Goal: Transaction & Acquisition: Purchase product/service

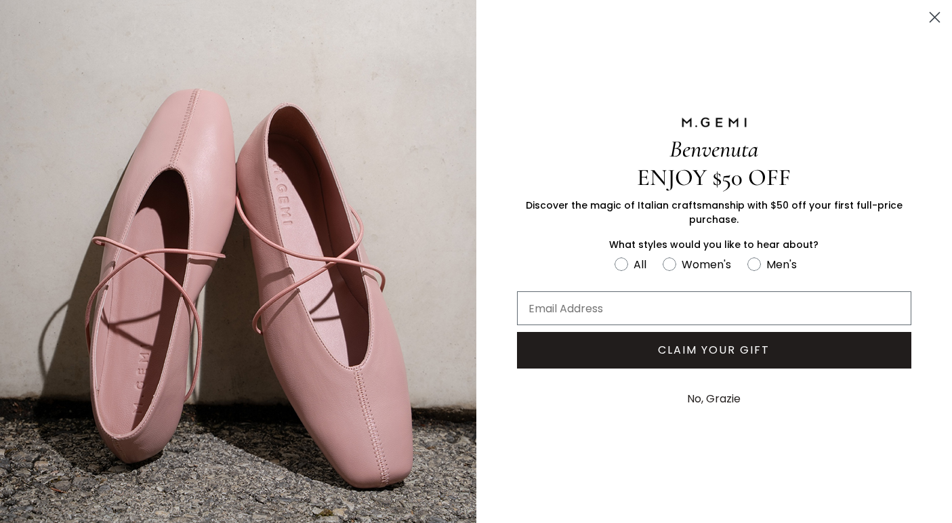
click at [932, 13] on circle "Close dialog" at bounding box center [935, 17] width 22 height 22
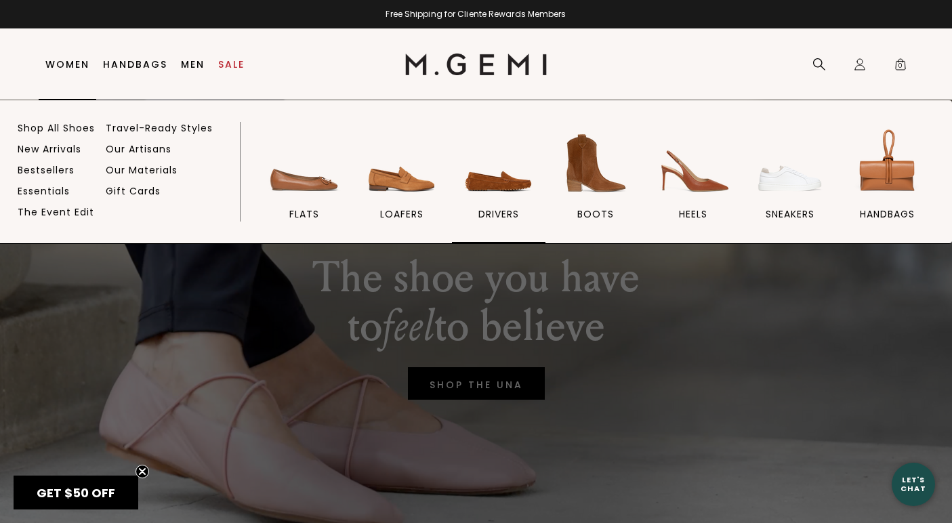
click at [484, 178] on img at bounding box center [499, 163] width 76 height 76
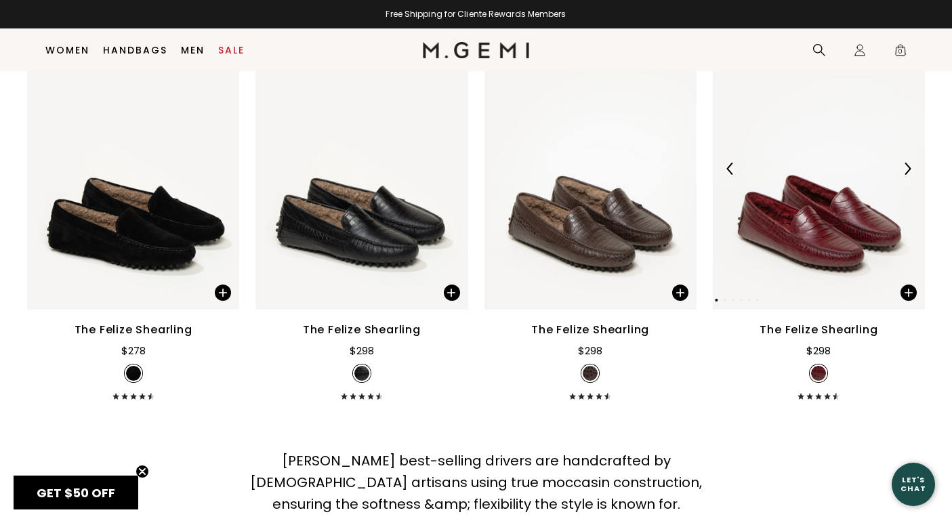
scroll to position [2745, 0]
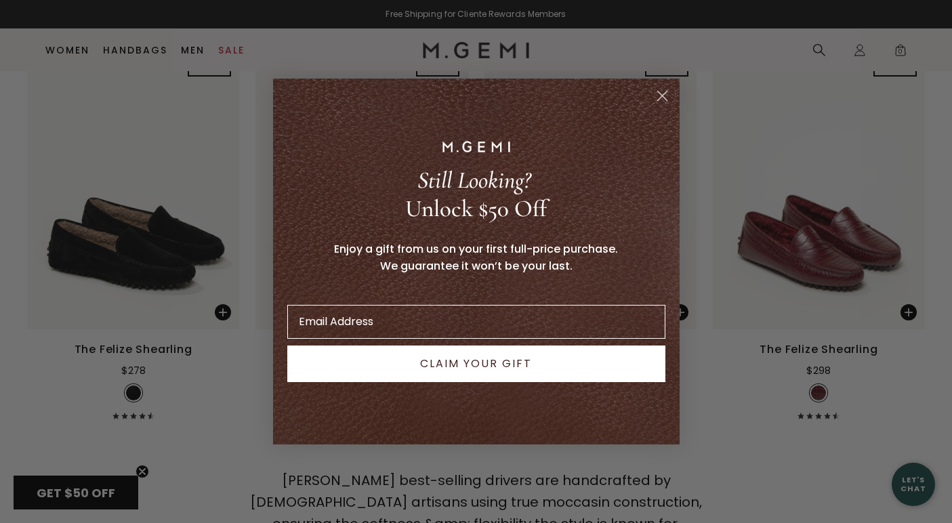
click at [664, 90] on circle "Close dialog" at bounding box center [662, 96] width 22 height 22
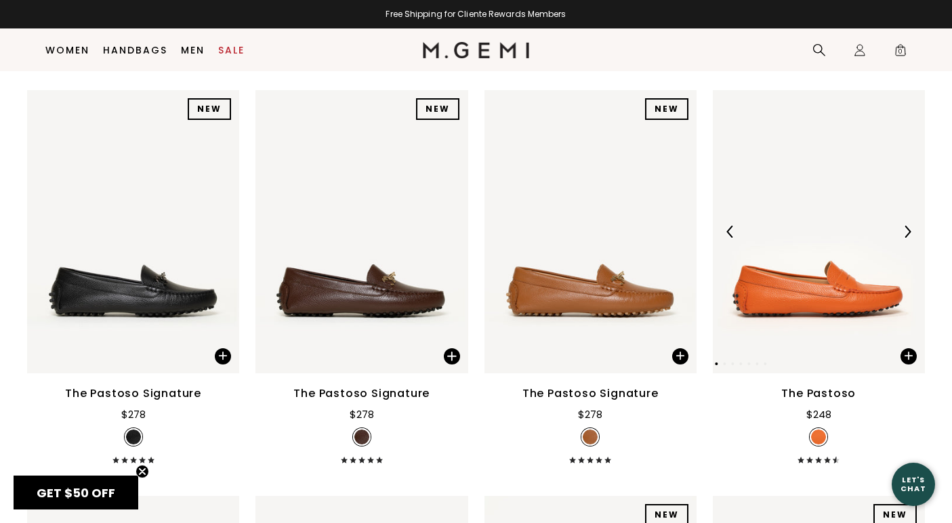
scroll to position [1882, 0]
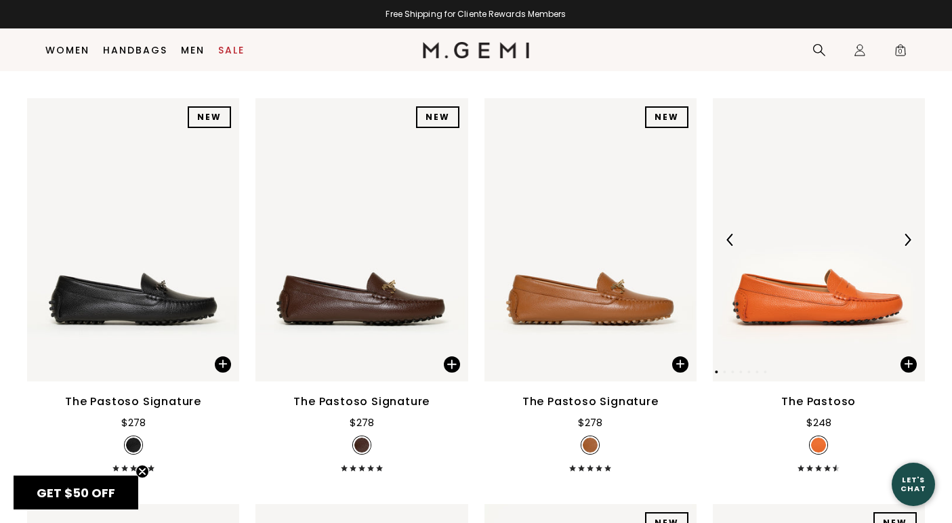
click at [791, 220] on img at bounding box center [819, 239] width 212 height 283
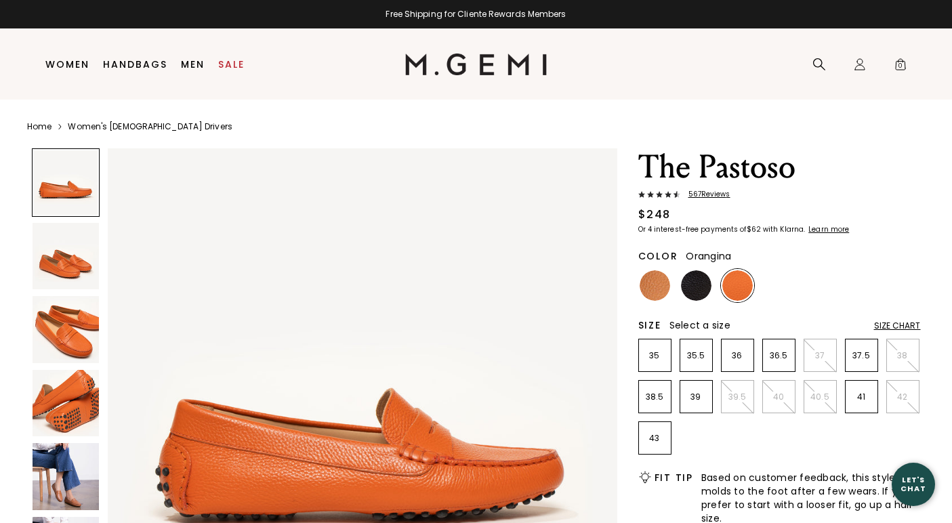
click at [64, 489] on img at bounding box center [66, 476] width 67 height 67
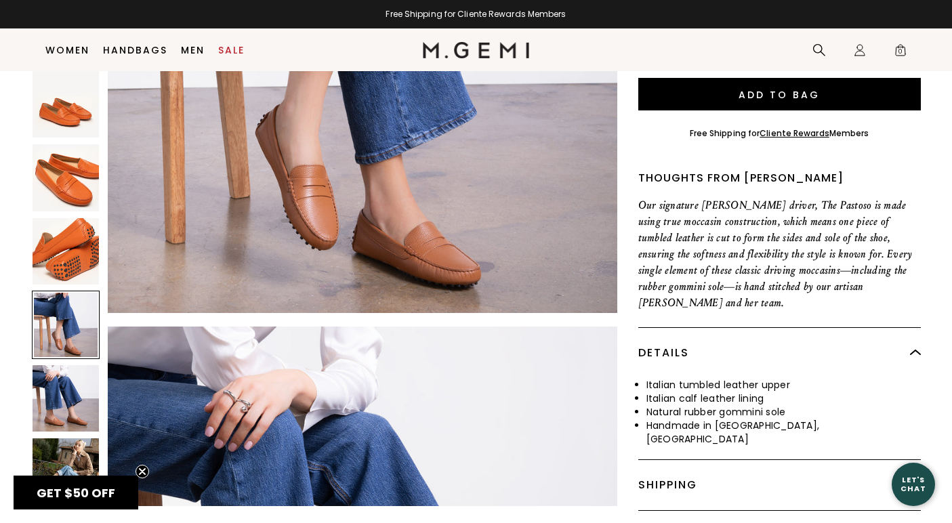
scroll to position [437, 0]
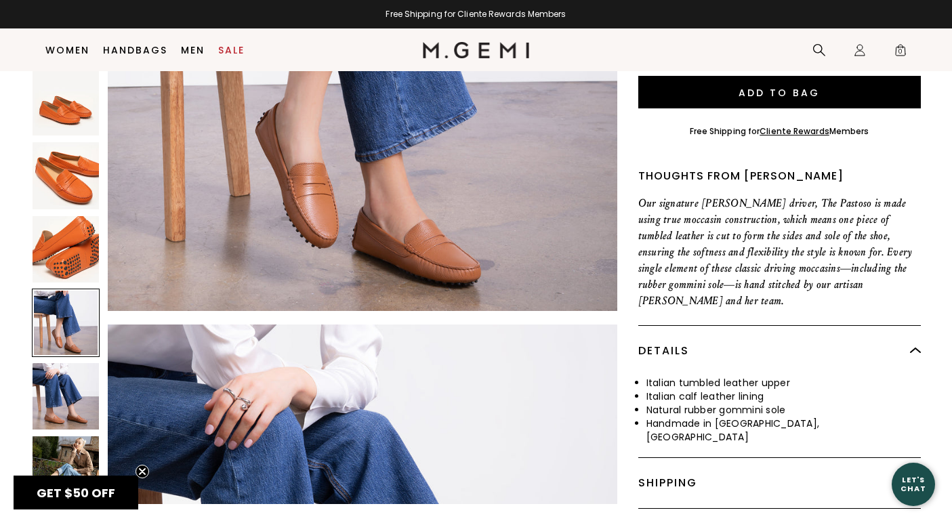
click at [64, 369] on img at bounding box center [66, 396] width 67 height 67
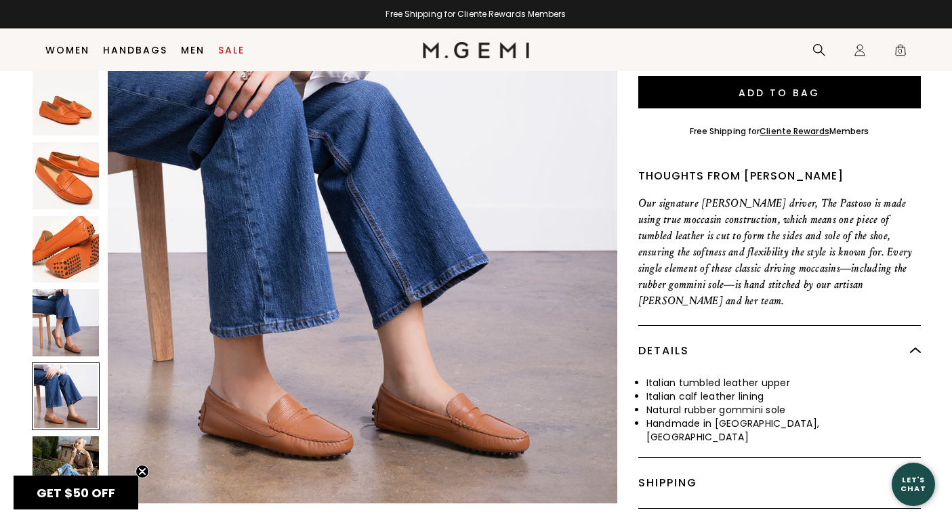
click at [66, 443] on img at bounding box center [66, 469] width 67 height 67
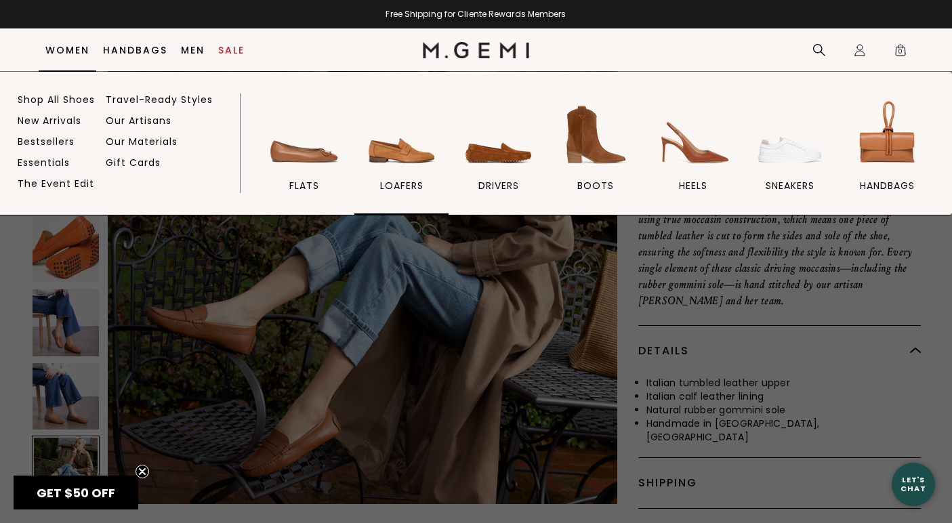
click at [395, 156] on img at bounding box center [402, 135] width 76 height 76
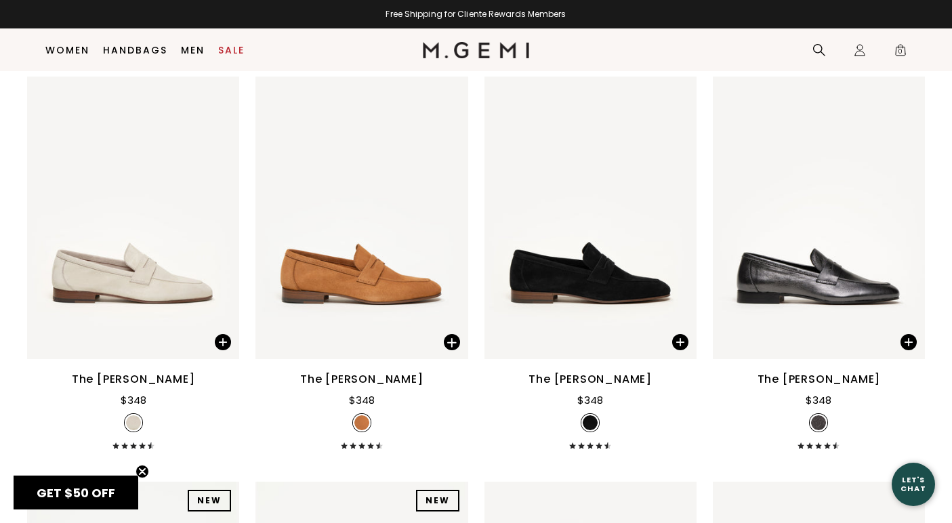
scroll to position [1457, 0]
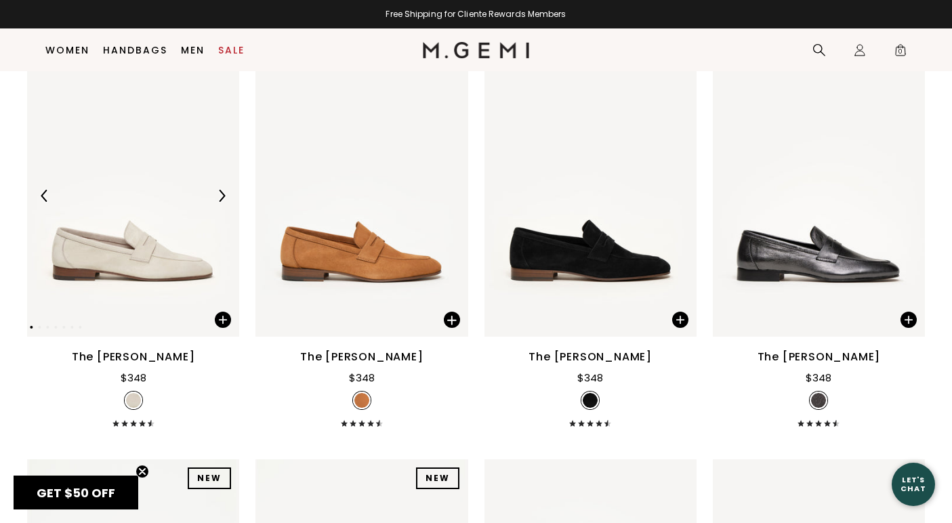
click at [108, 260] on img at bounding box center [133, 195] width 212 height 283
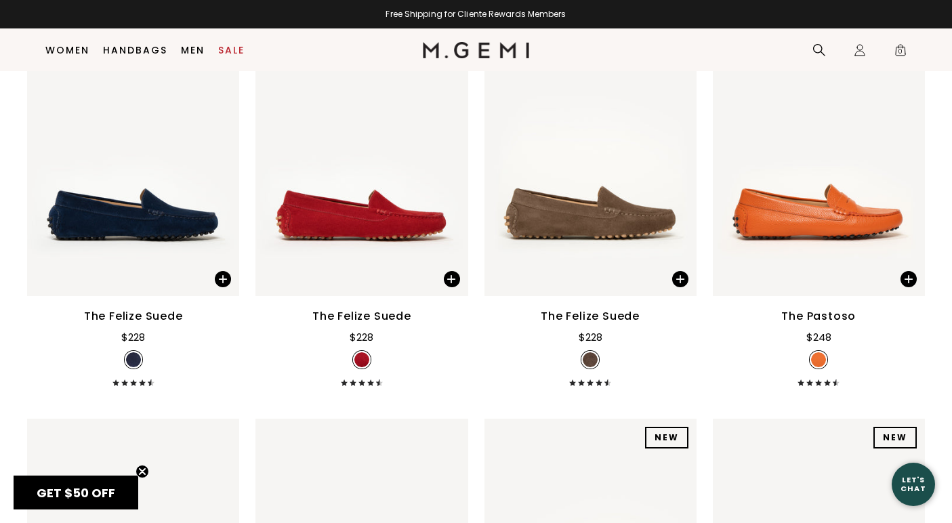
scroll to position [2683, 0]
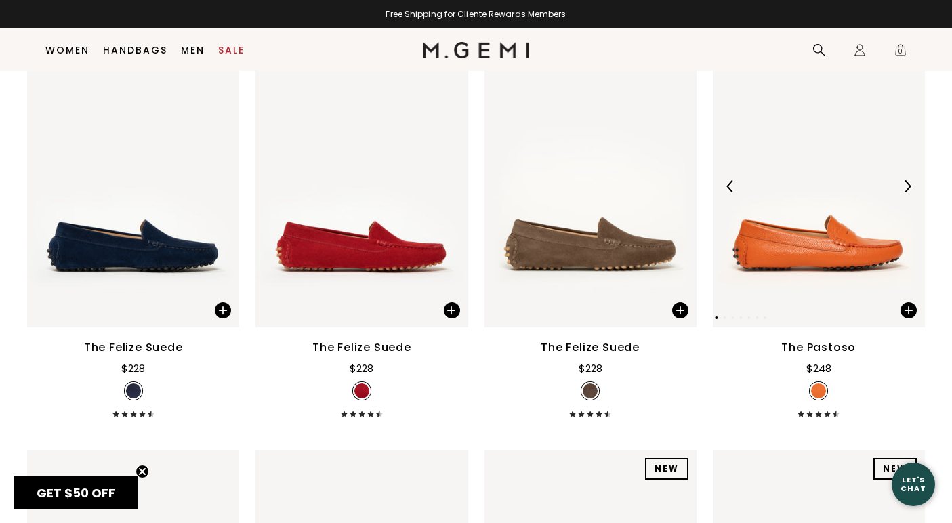
click at [833, 228] on img at bounding box center [819, 186] width 212 height 283
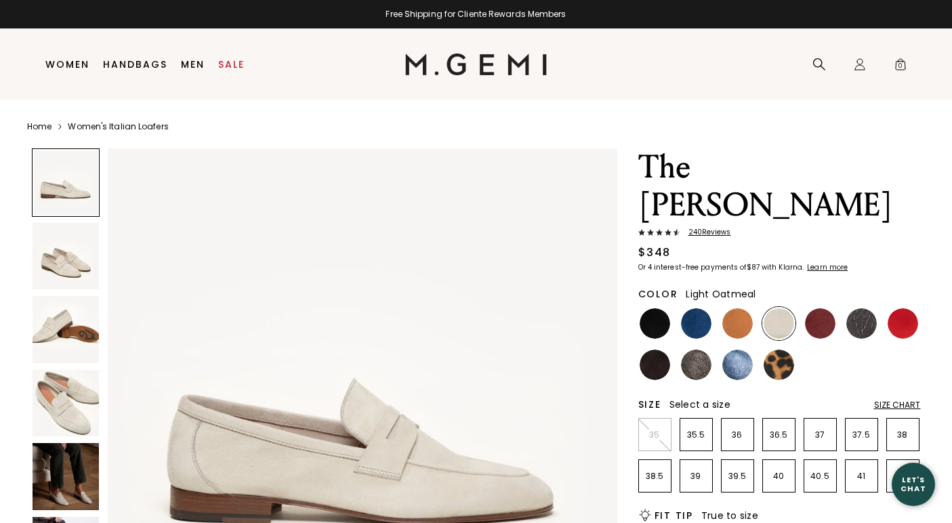
click at [65, 470] on img at bounding box center [66, 476] width 67 height 67
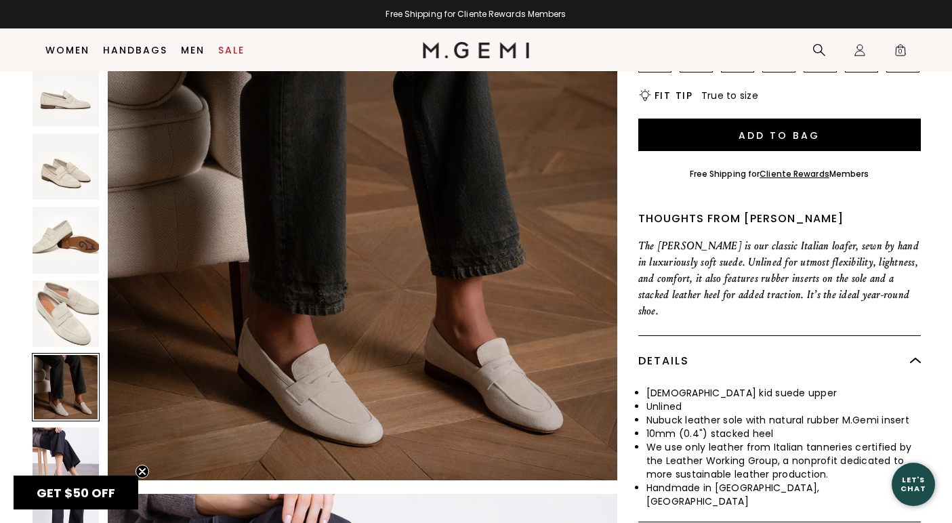
scroll to position [414, 0]
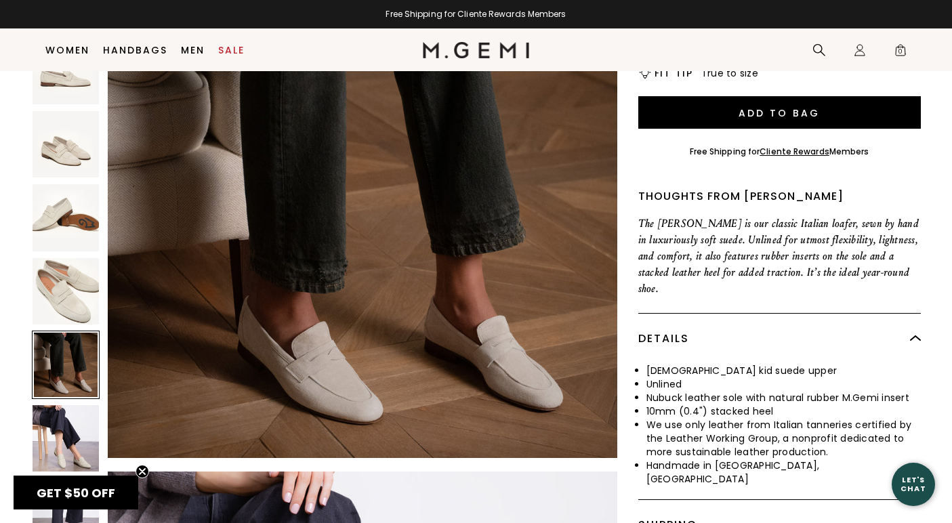
click at [62, 405] on img at bounding box center [66, 438] width 67 height 67
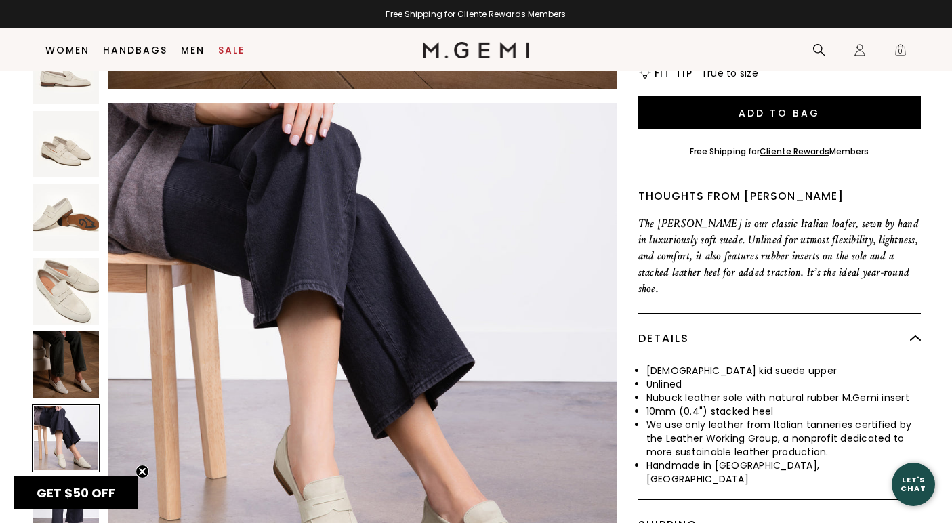
scroll to position [2614, 0]
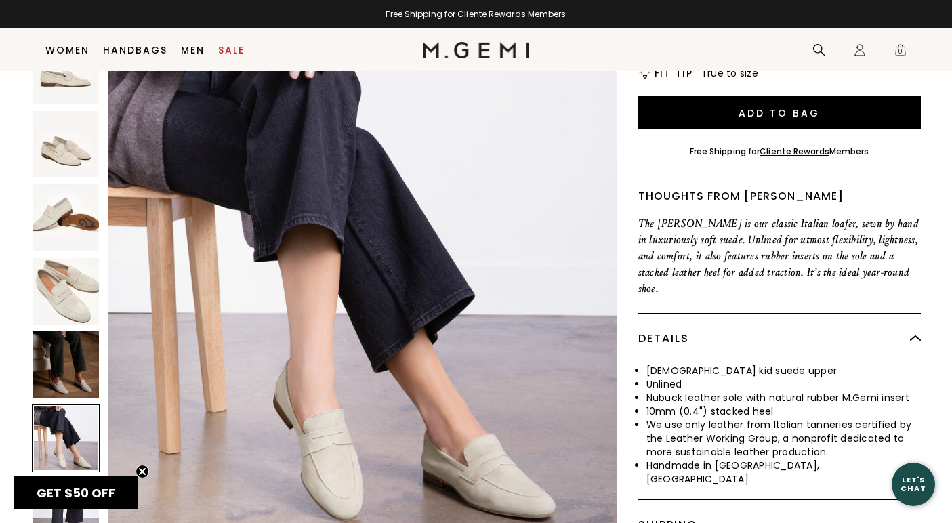
click at [60, 478] on img at bounding box center [66, 511] width 67 height 67
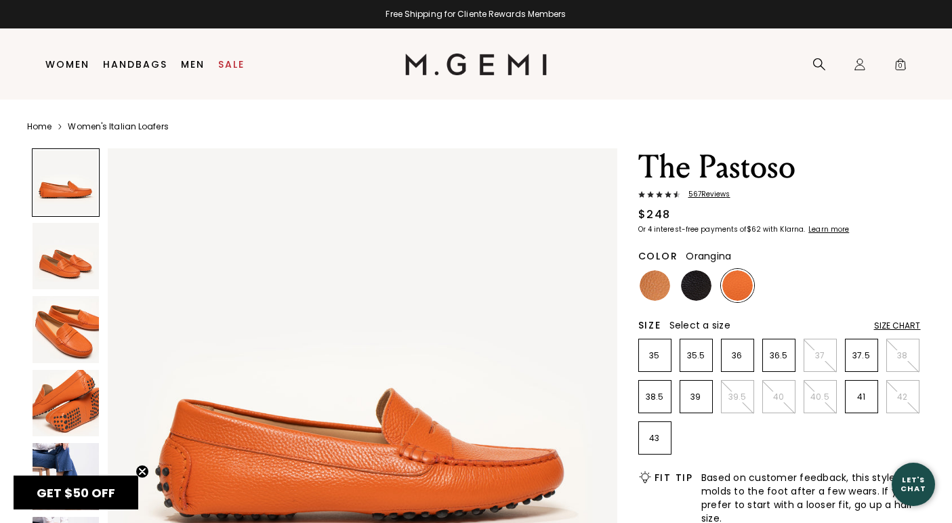
click at [893, 327] on div "Size Chart" at bounding box center [897, 326] width 47 height 11
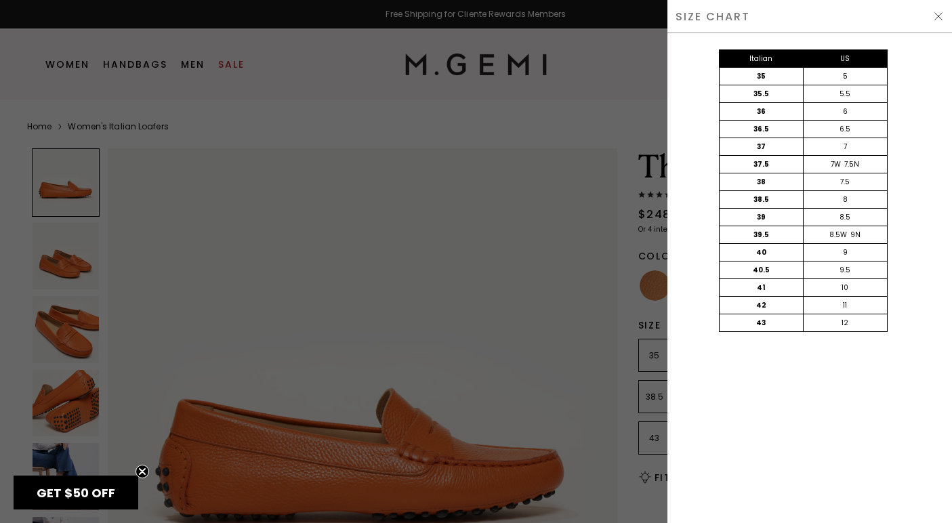
click at [613, 247] on div at bounding box center [476, 261] width 952 height 523
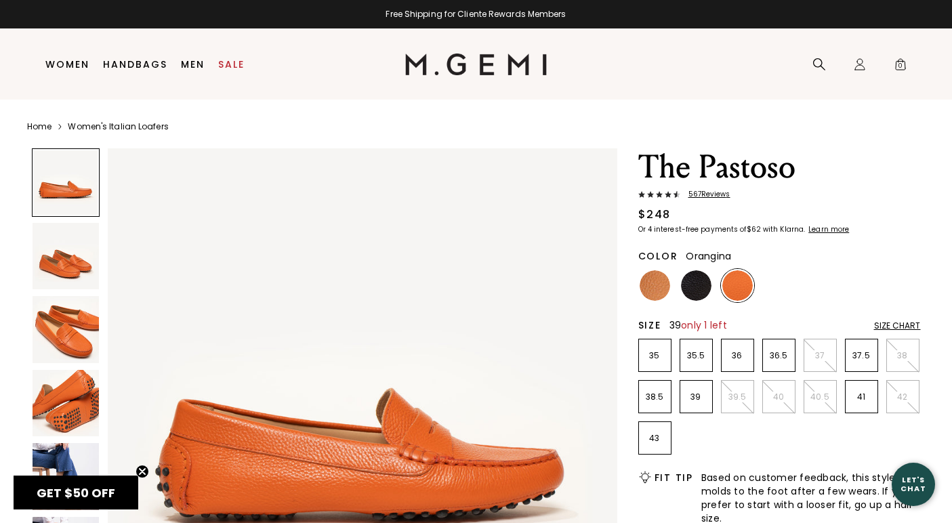
click at [704, 396] on p "39" at bounding box center [696, 397] width 32 height 11
click at [67, 330] on img at bounding box center [66, 329] width 67 height 67
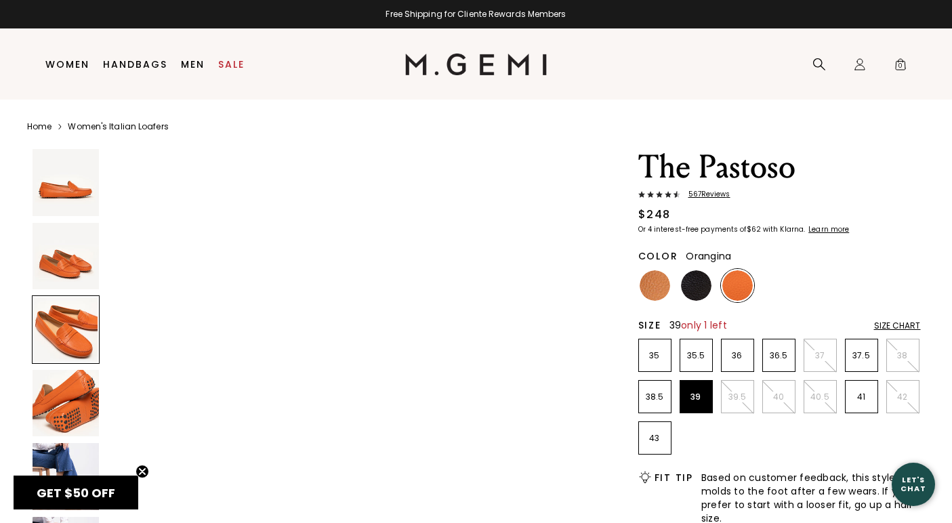
scroll to position [1046, 0]
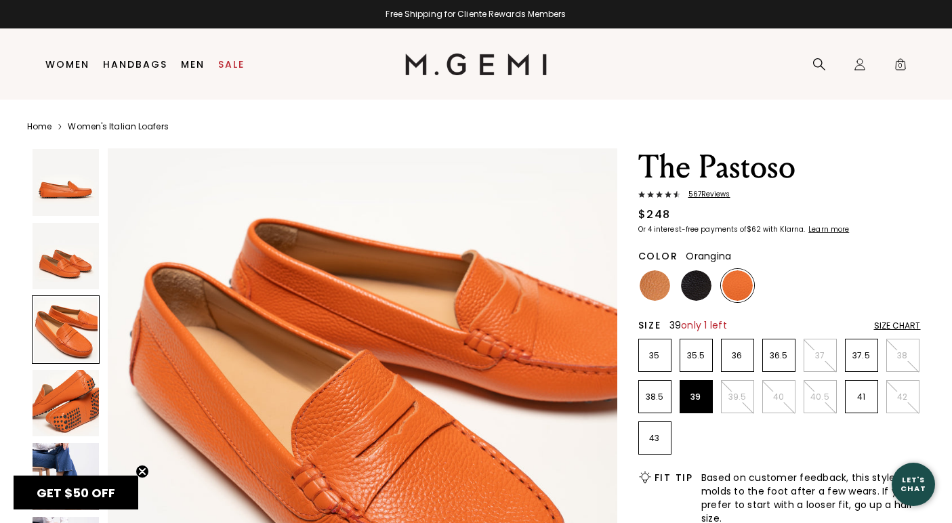
click at [64, 273] on img at bounding box center [66, 256] width 67 height 67
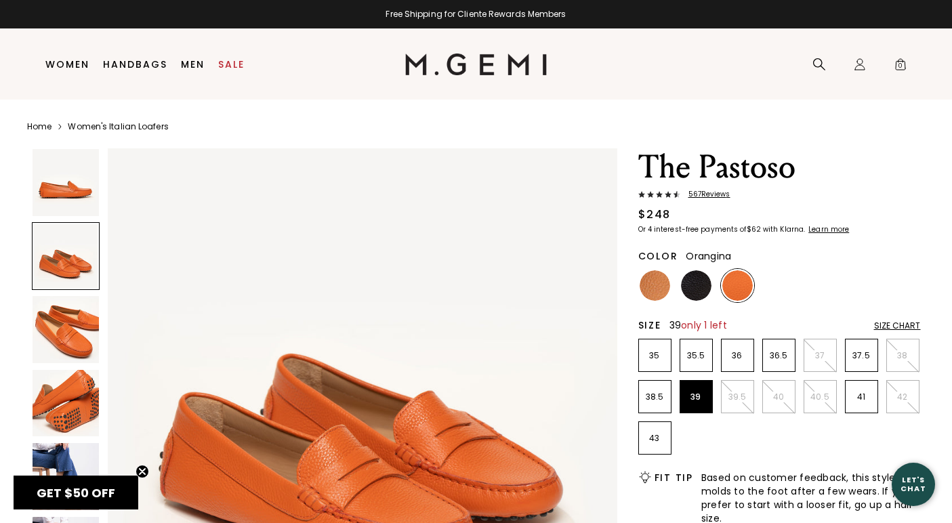
click at [65, 203] on img at bounding box center [66, 182] width 67 height 67
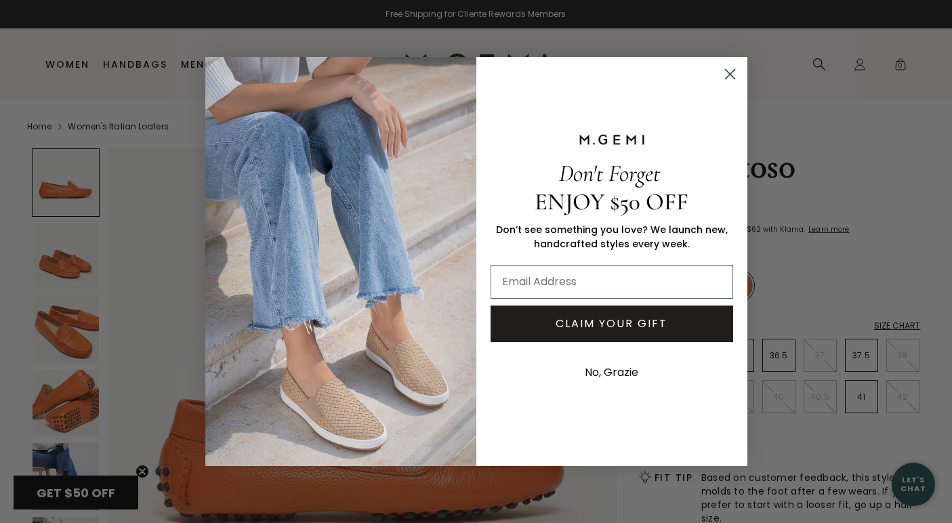
click at [732, 76] on circle "Close dialog" at bounding box center [729, 74] width 22 height 22
